Goal: Navigation & Orientation: Find specific page/section

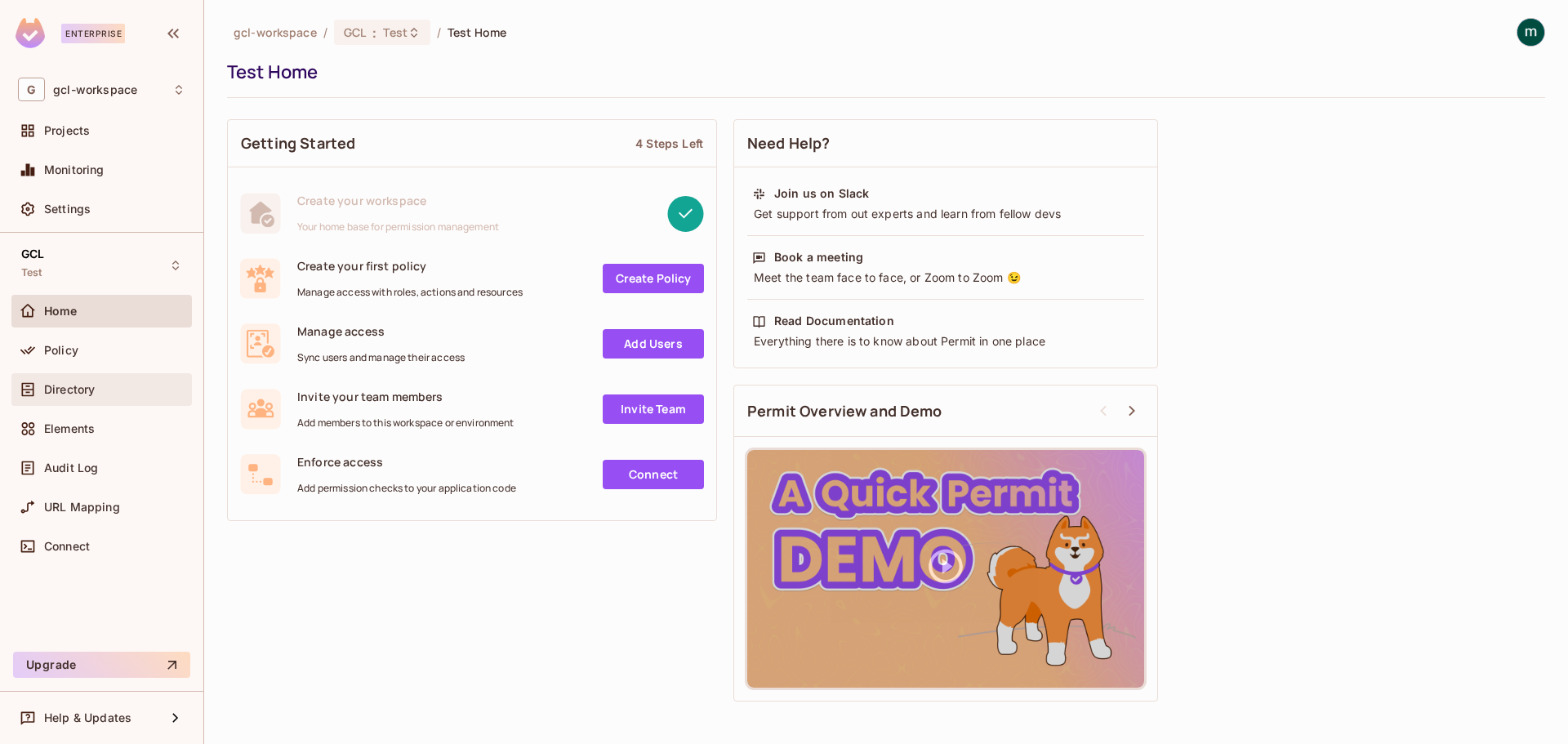
click at [49, 388] on span "Directory" at bounding box center [68, 390] width 50 height 13
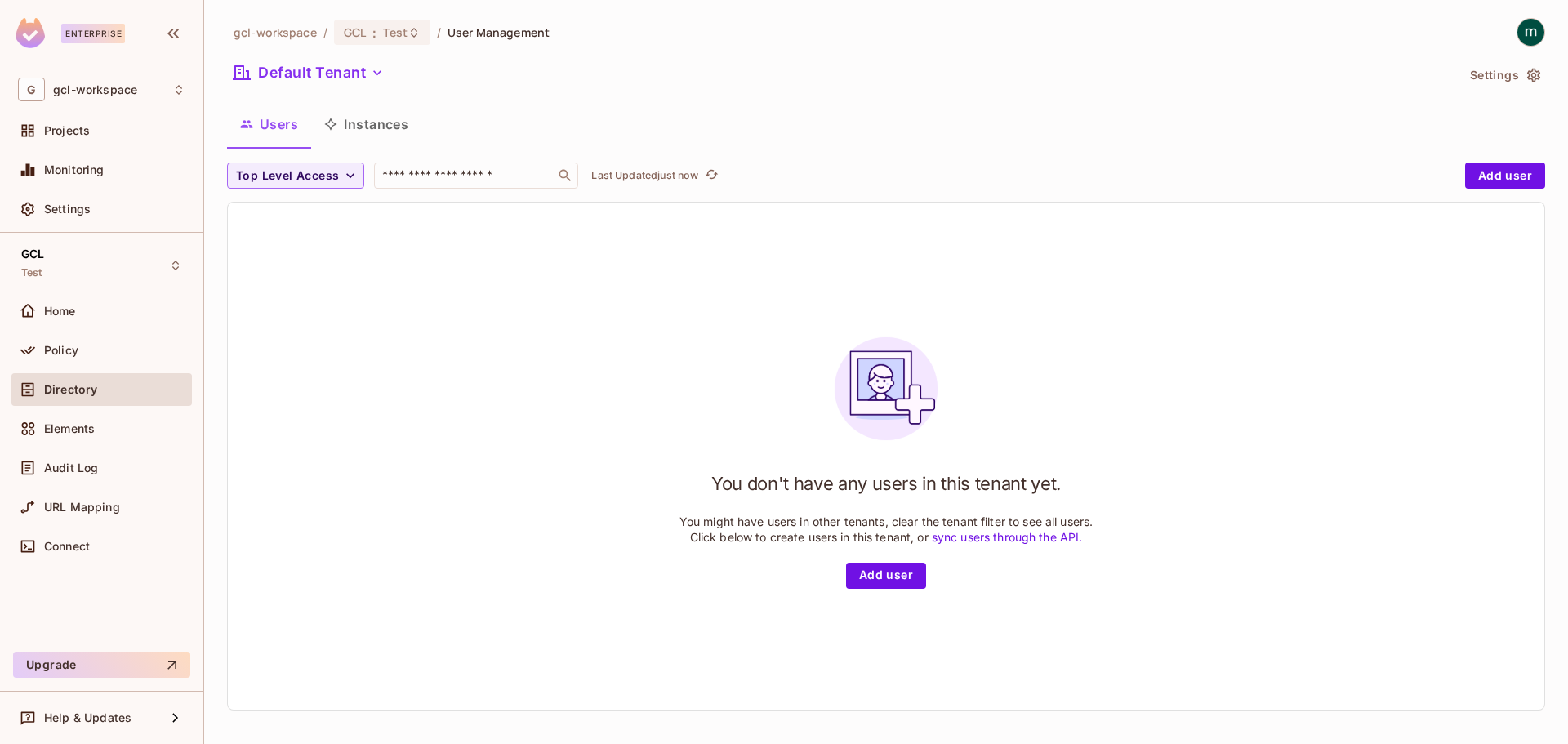
click at [378, 110] on button "Instances" at bounding box center [366, 125] width 110 height 41
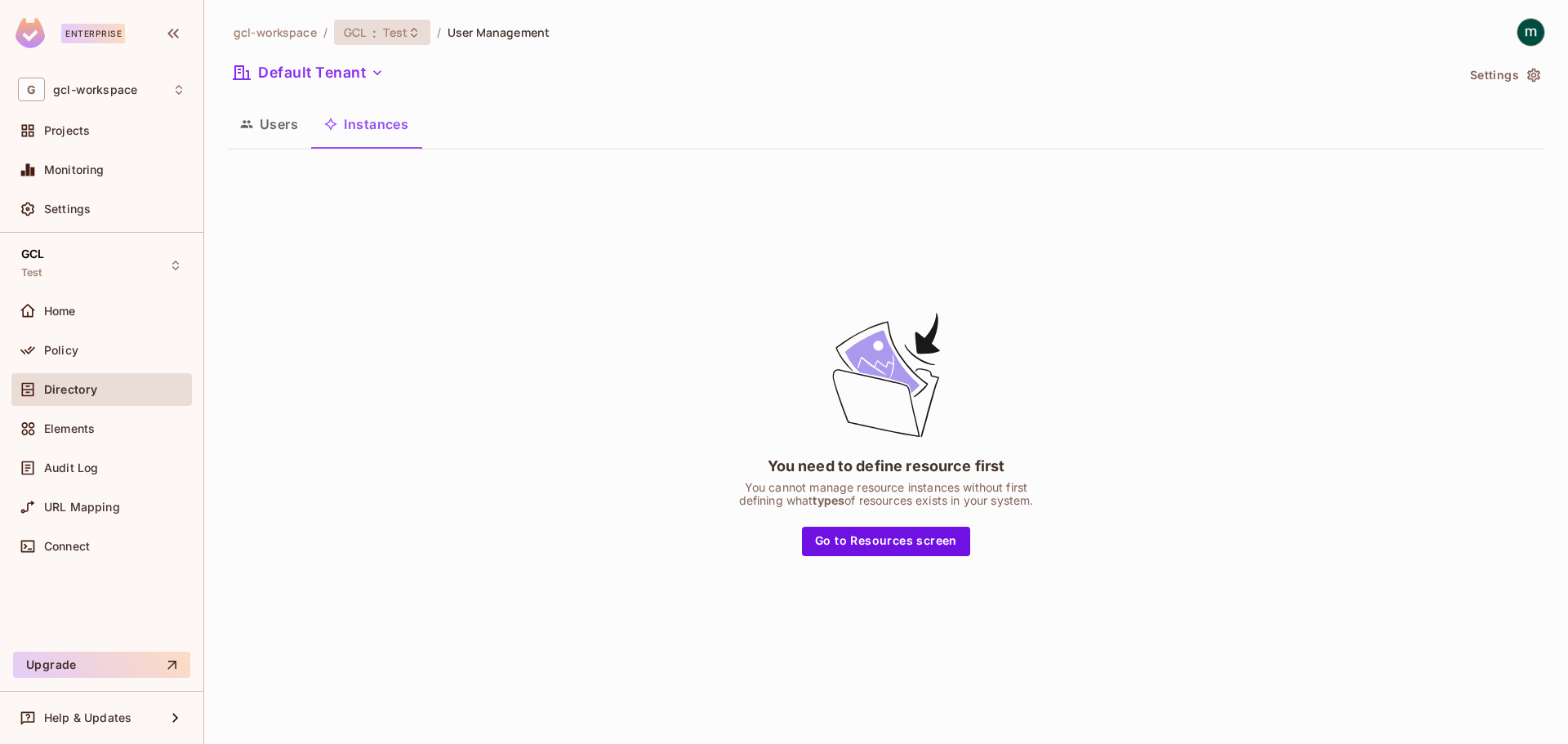
click at [373, 40] on span ":" at bounding box center [374, 33] width 6 height 13
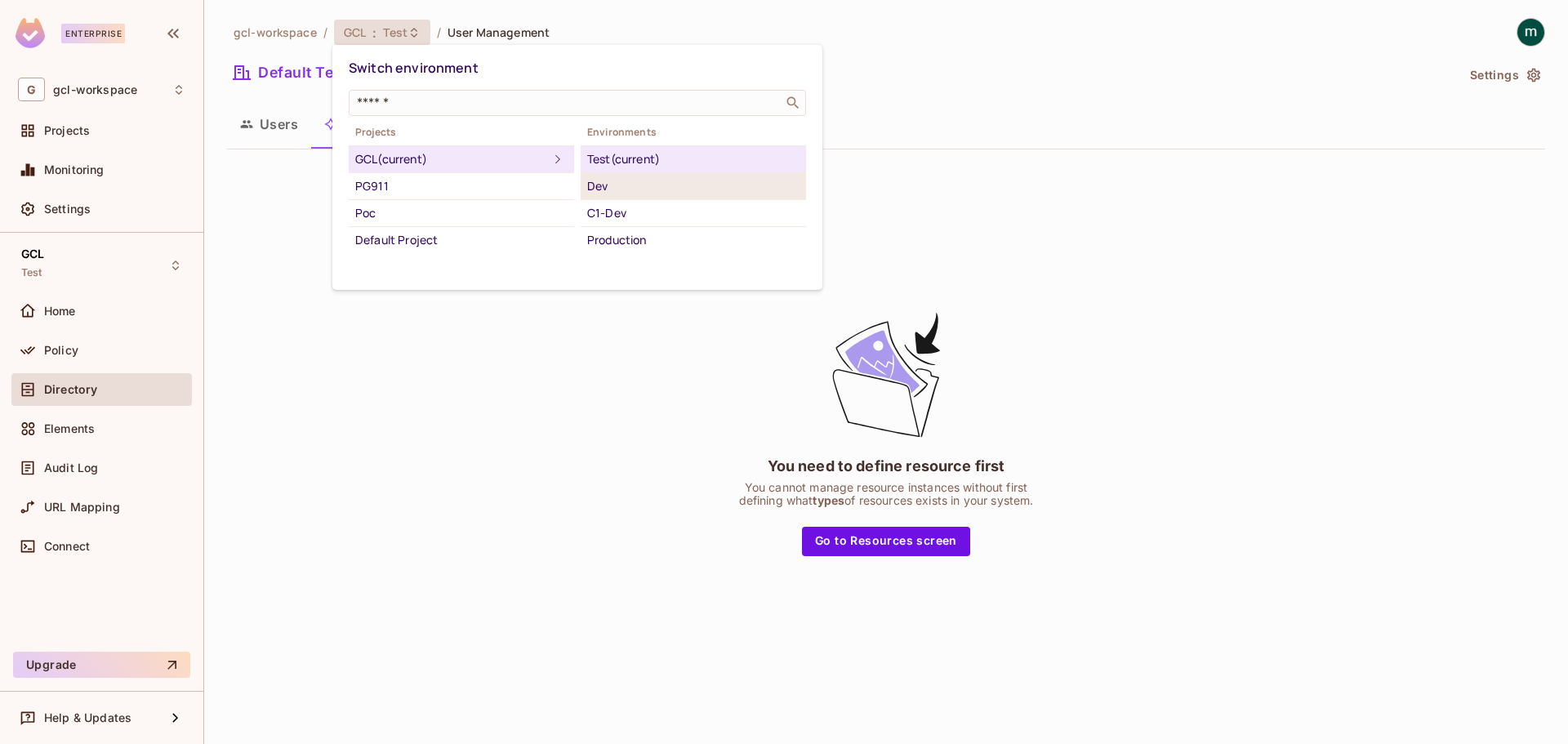
click at [641, 191] on div "Dev" at bounding box center [693, 186] width 213 height 20
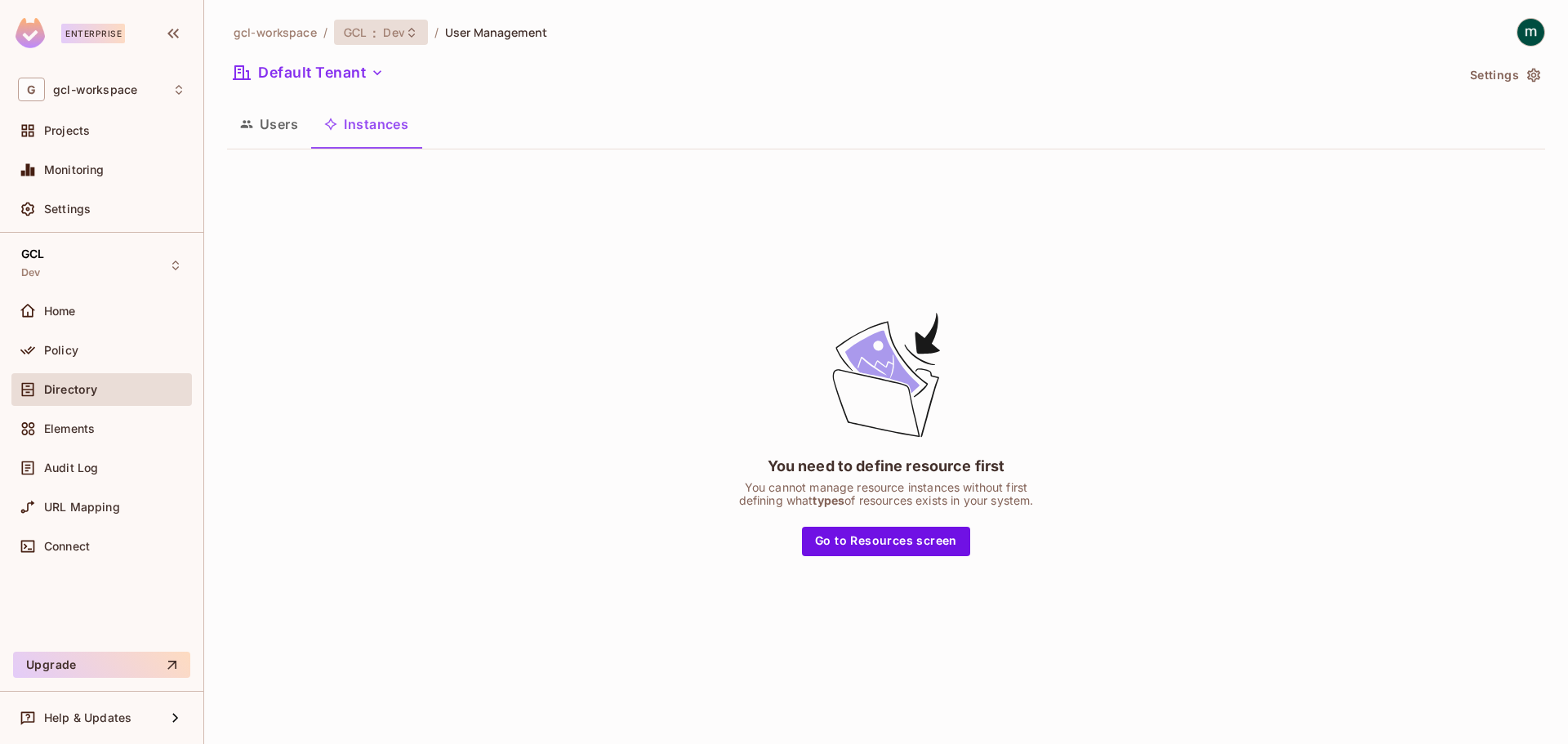
click at [403, 41] on div "GCL : Dev" at bounding box center [381, 32] width 94 height 26
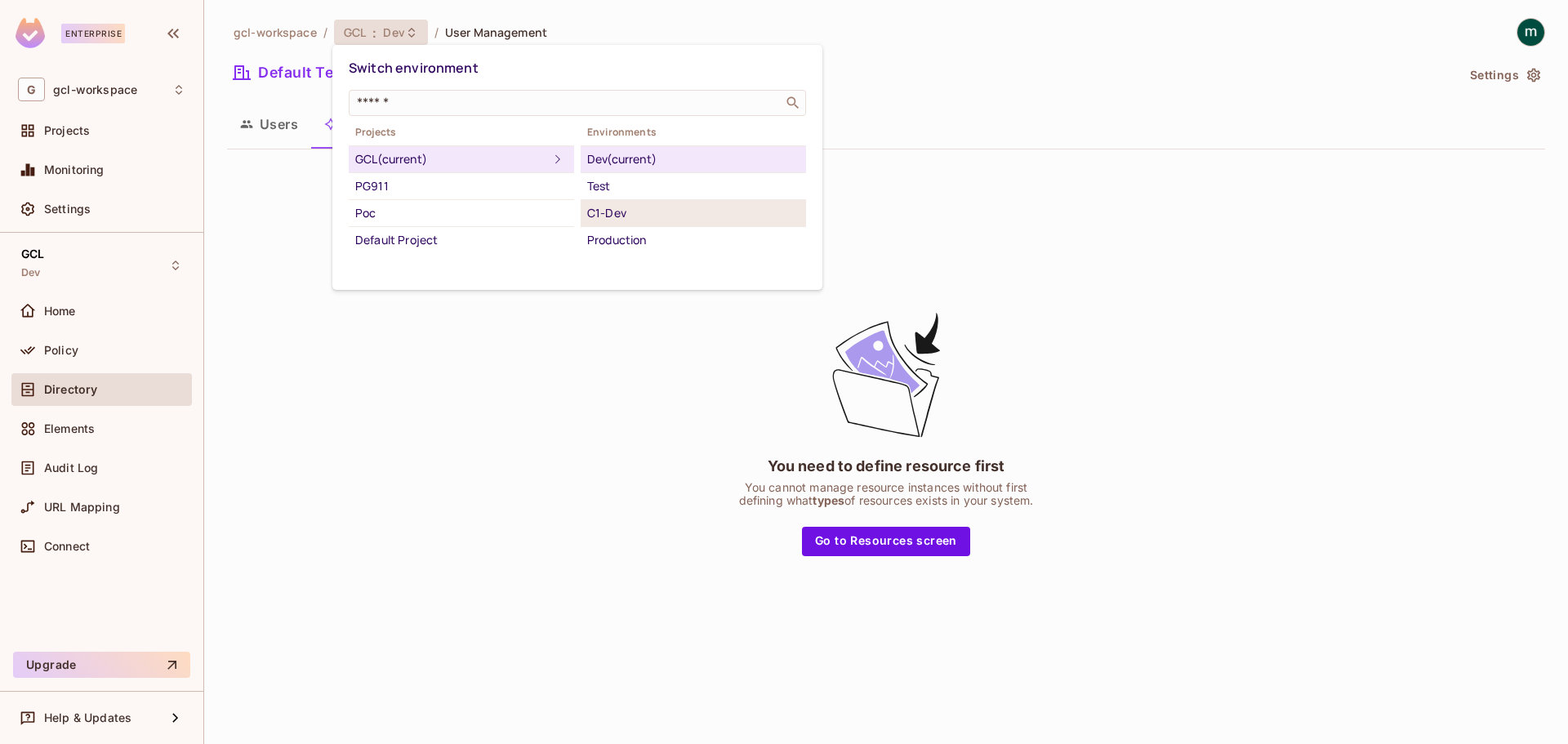
click at [613, 212] on div "C1-Dev" at bounding box center [693, 214] width 213 height 20
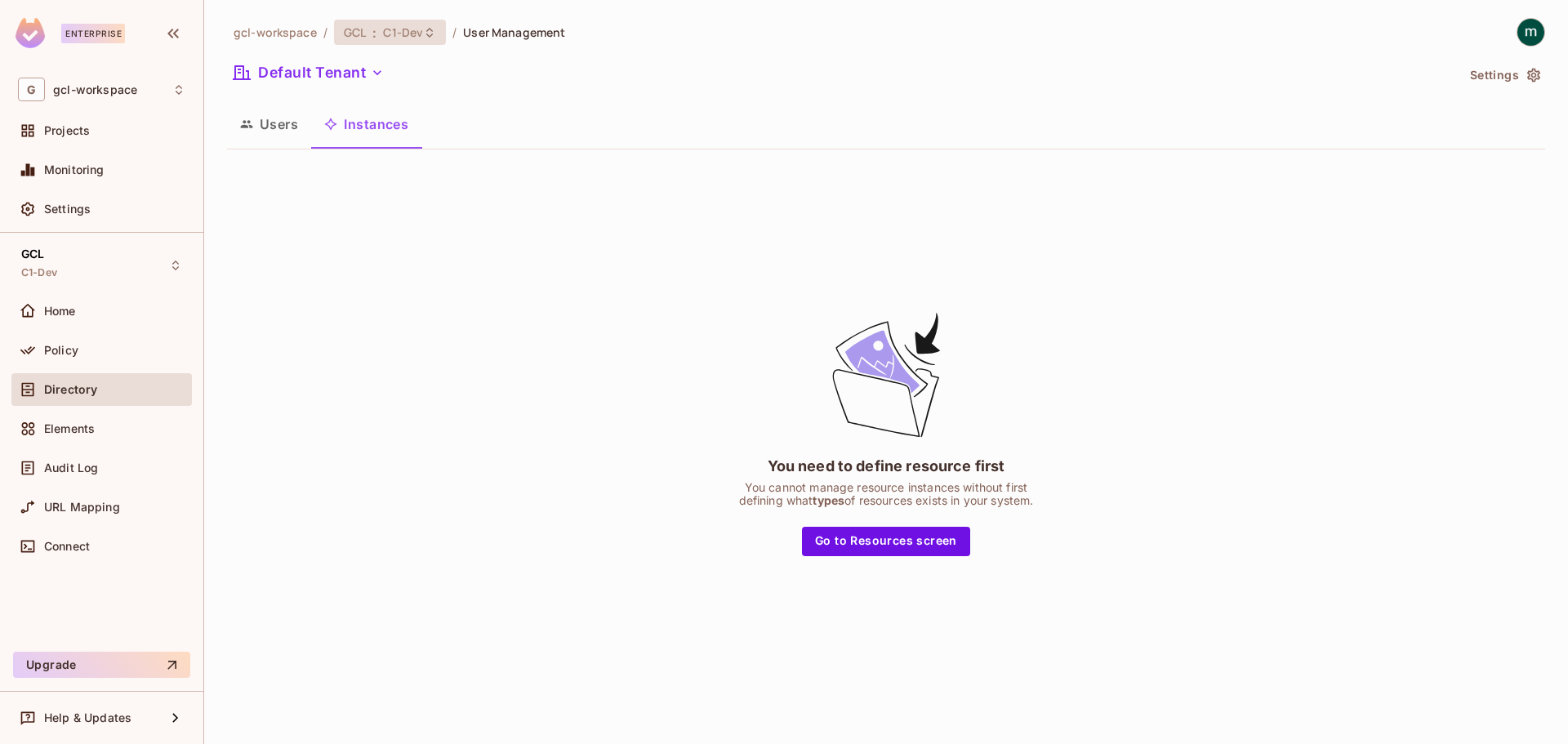
click at [352, 34] on span "GCL" at bounding box center [354, 32] width 22 height 16
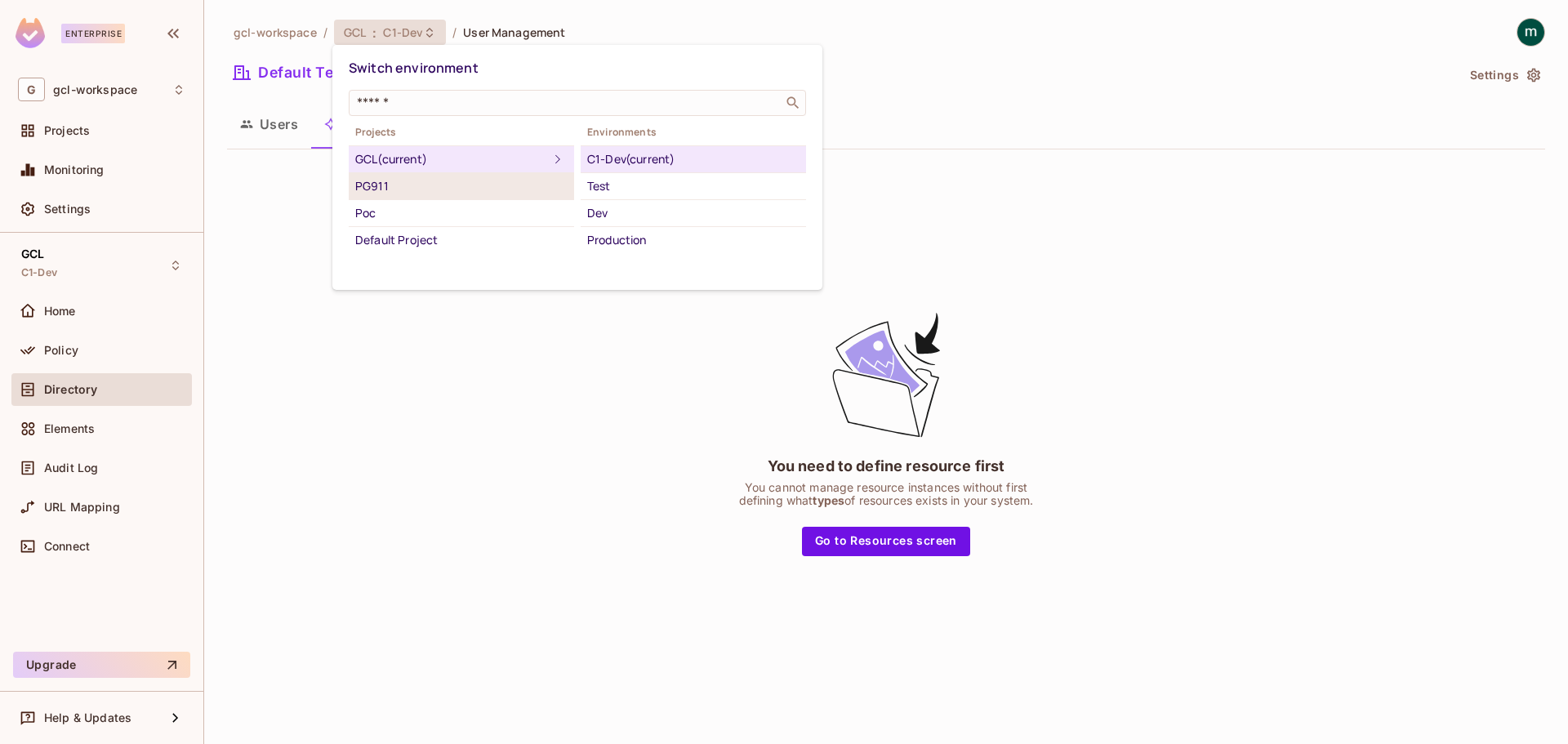
click at [388, 186] on div "PG911" at bounding box center [462, 186] width 213 height 20
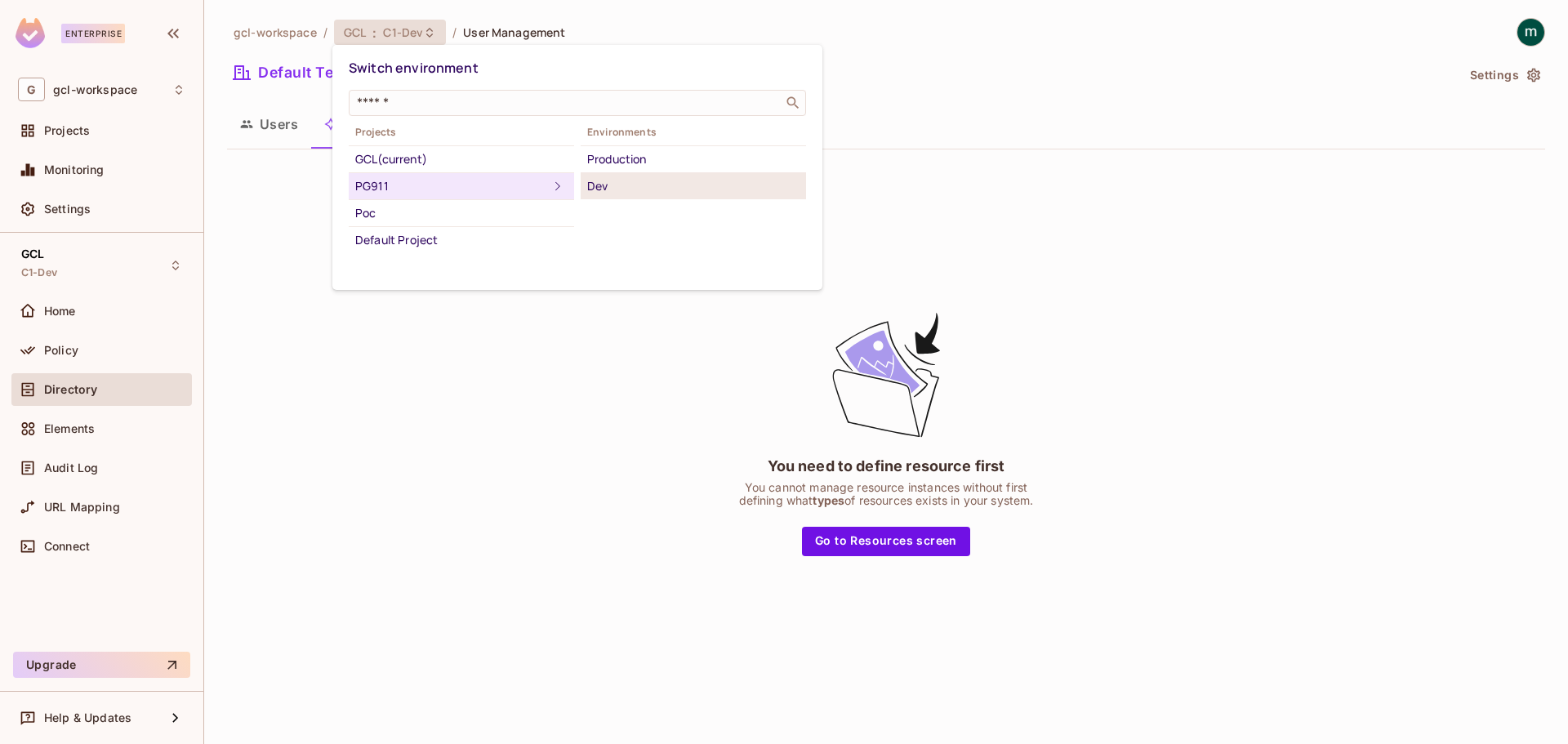
click at [654, 190] on div "Dev" at bounding box center [693, 186] width 213 height 20
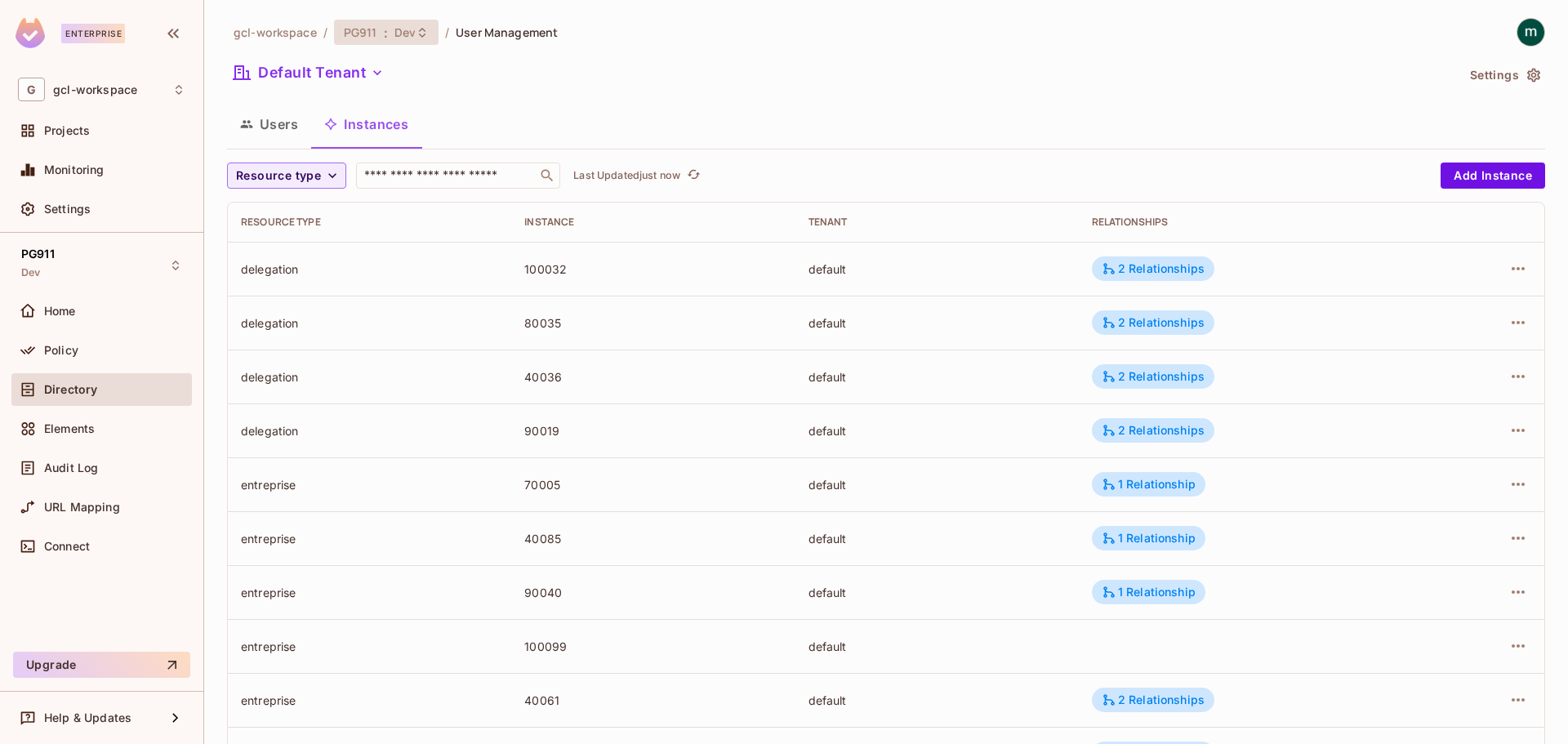
click at [394, 37] on span "Dev" at bounding box center [405, 32] width 21 height 16
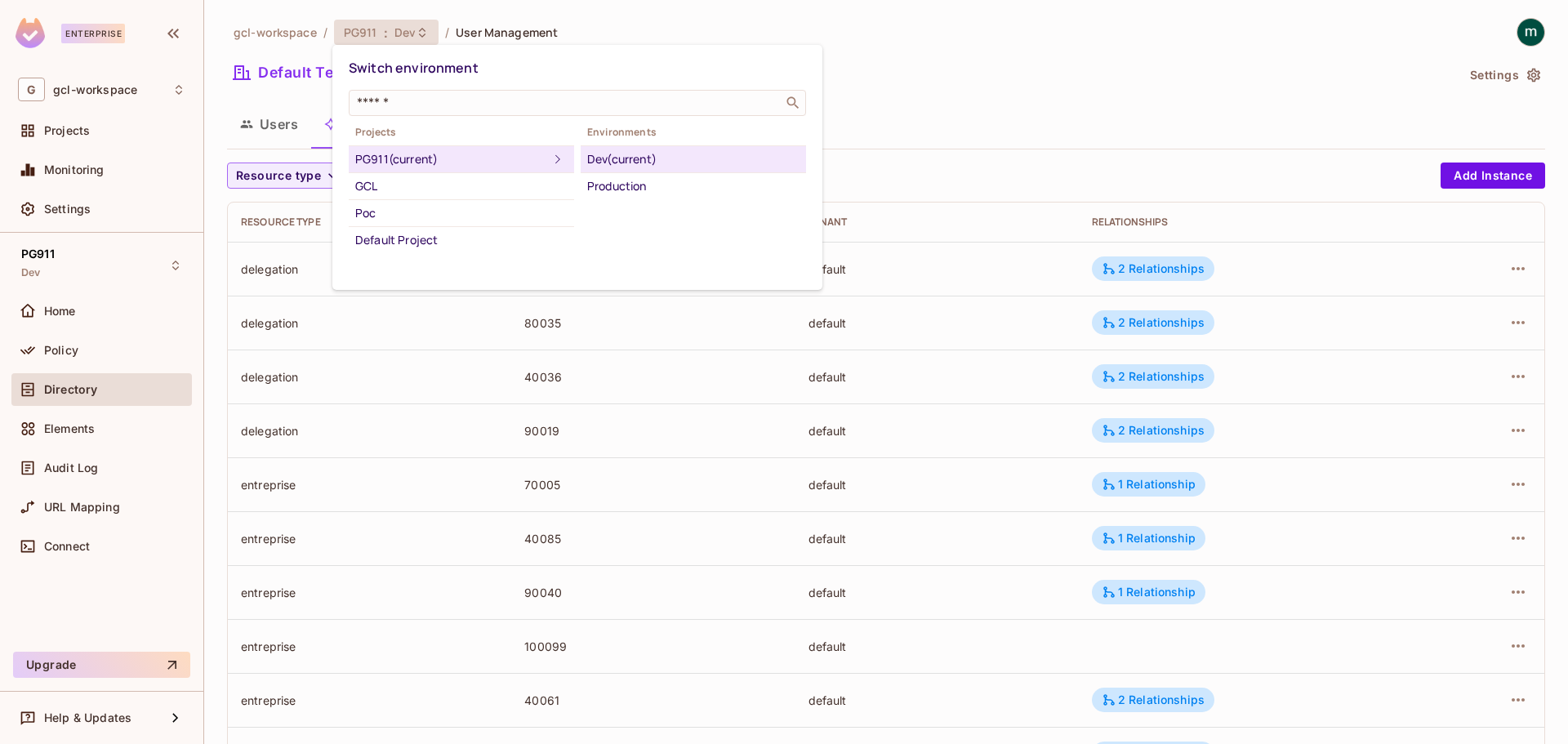
click at [926, 70] on div at bounding box center [784, 372] width 1568 height 744
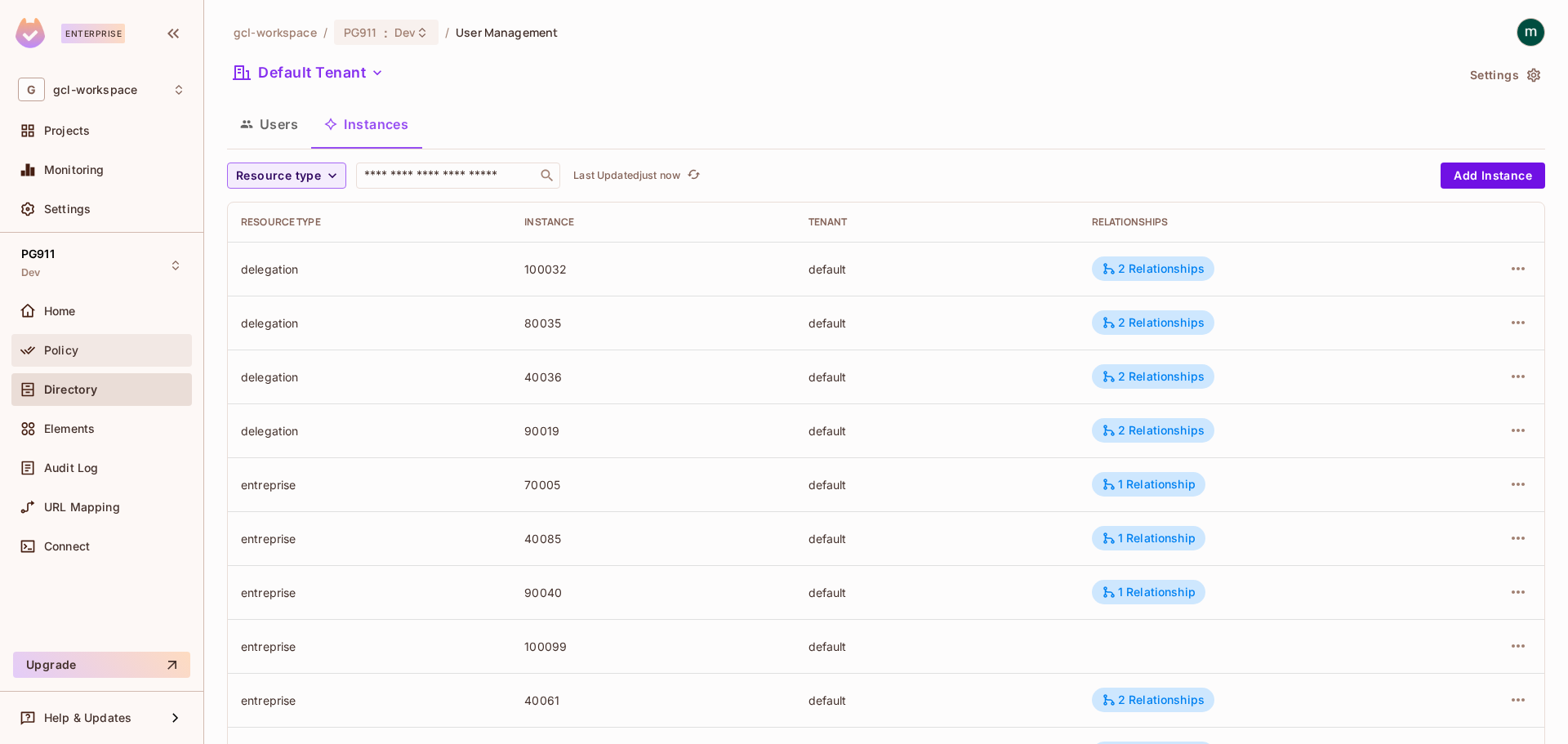
click at [54, 342] on div "Policy" at bounding box center [101, 351] width 167 height 20
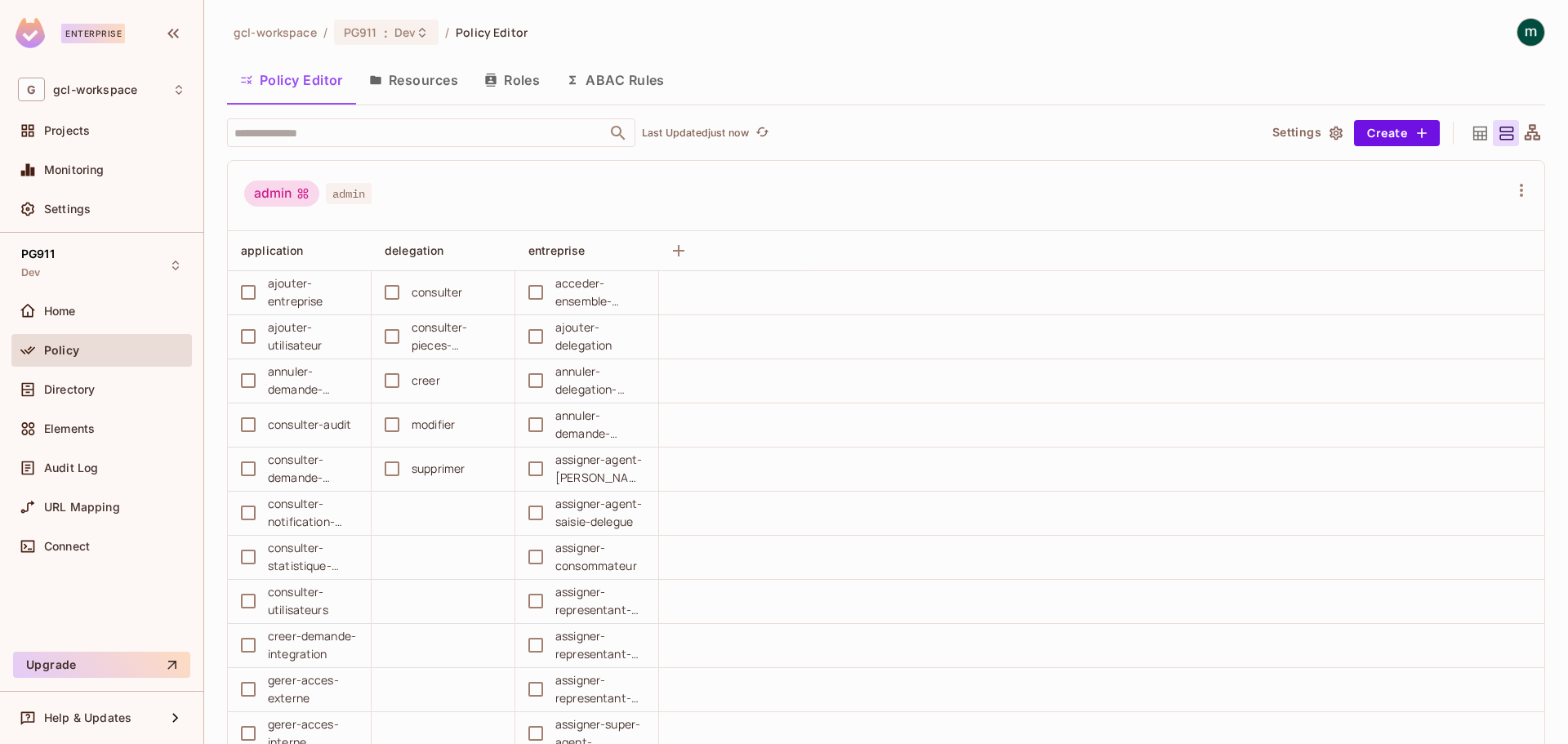
click at [387, 69] on button "Resources" at bounding box center [414, 80] width 115 height 41
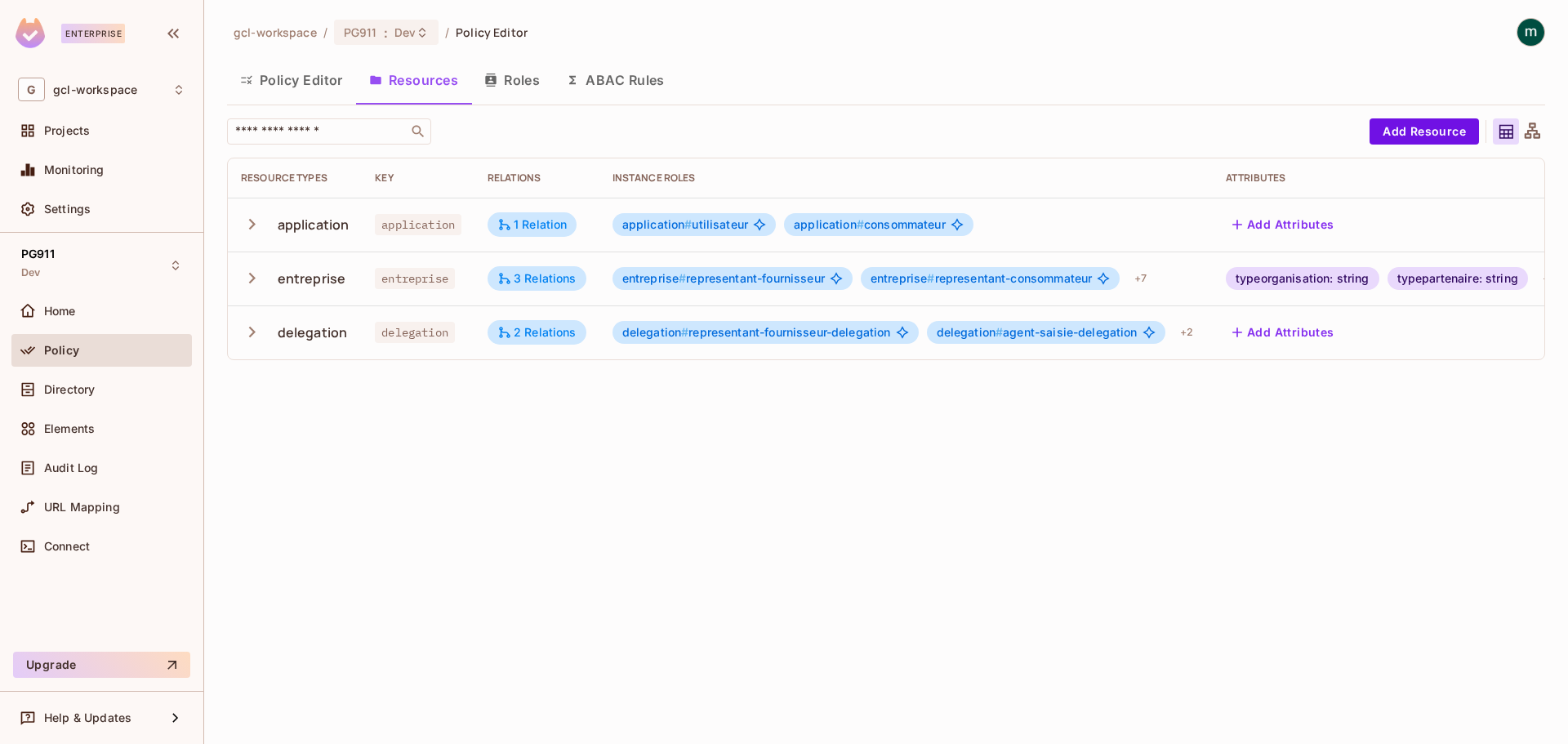
click at [525, 87] on button "Roles" at bounding box center [512, 80] width 82 height 41
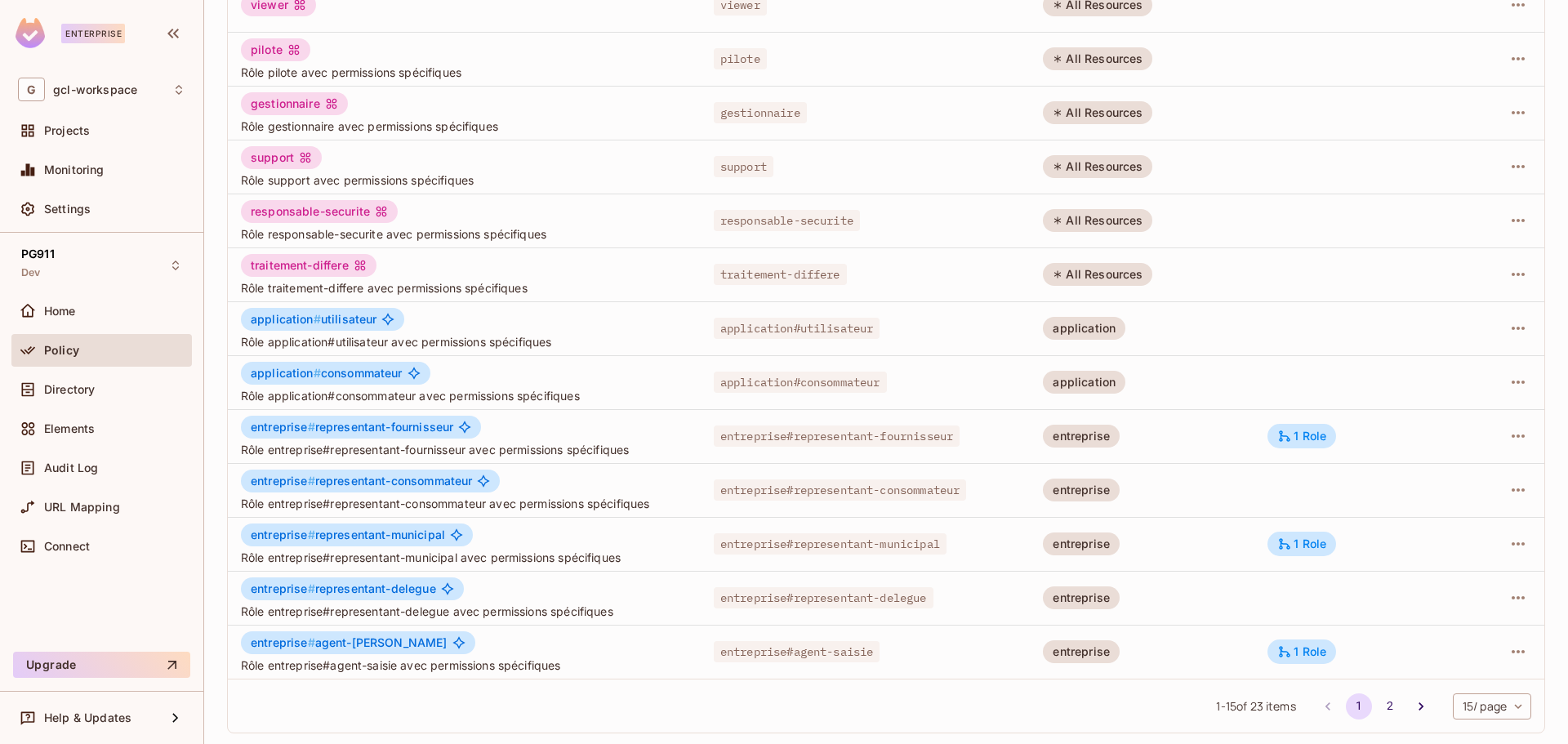
scroll to position [330, 0]
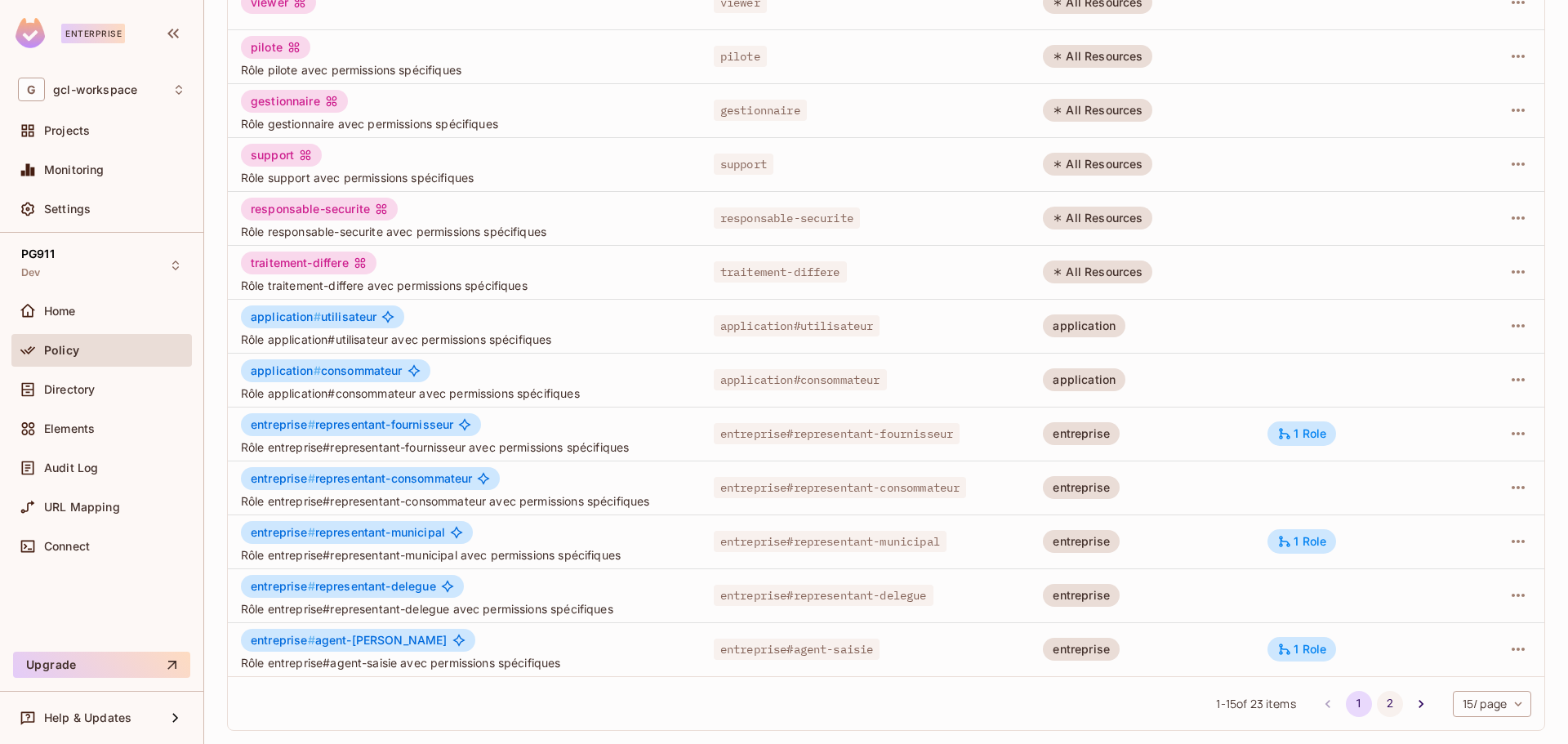
click at [1377, 708] on button "2" at bounding box center [1390, 704] width 26 height 26
